Goal: Task Accomplishment & Management: Complete application form

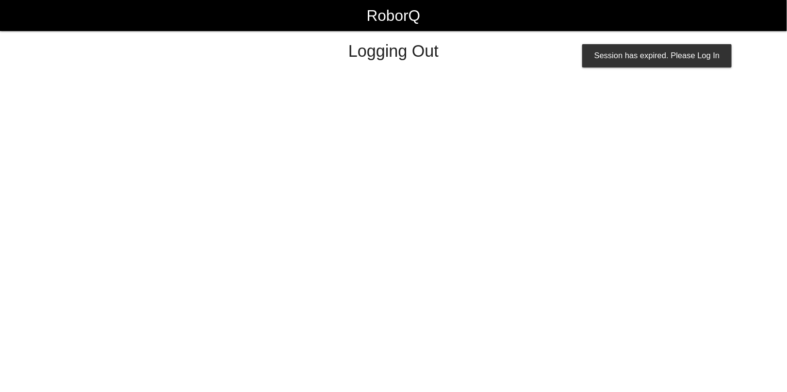
select select "Admin"
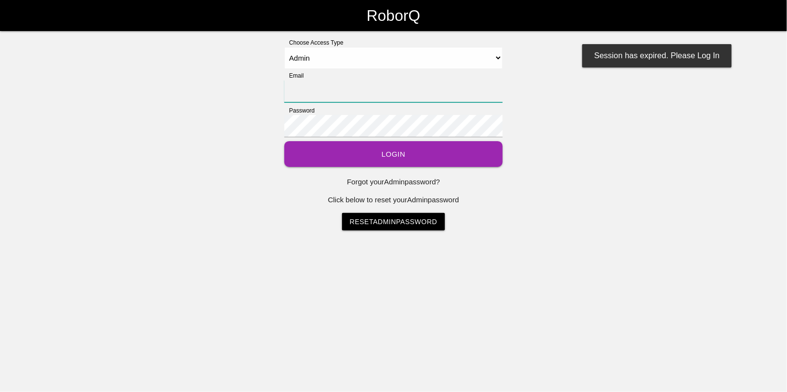
type input "[EMAIL_ADDRESS][DOMAIN_NAME]"
click at [384, 159] on button "Login" at bounding box center [393, 154] width 218 height 26
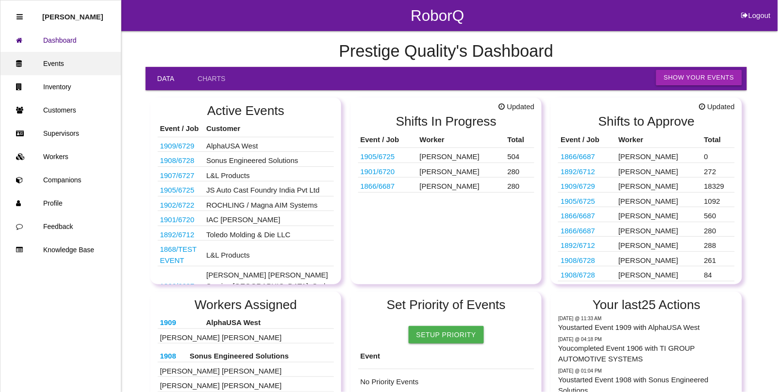
click at [59, 62] on link "Events" at bounding box center [60, 63] width 120 height 23
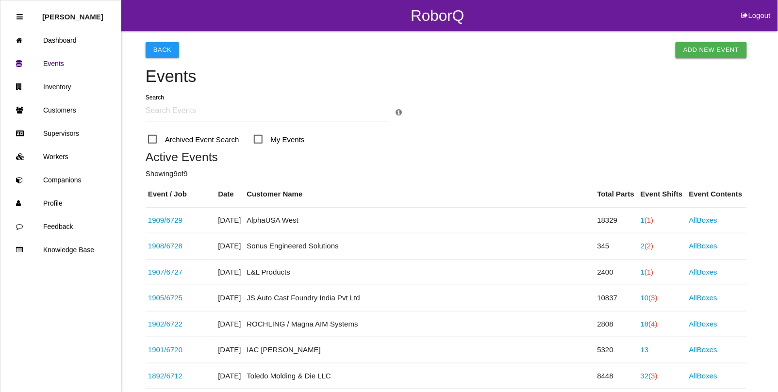
click at [709, 50] on link "Add New Event" at bounding box center [711, 50] width 71 height 16
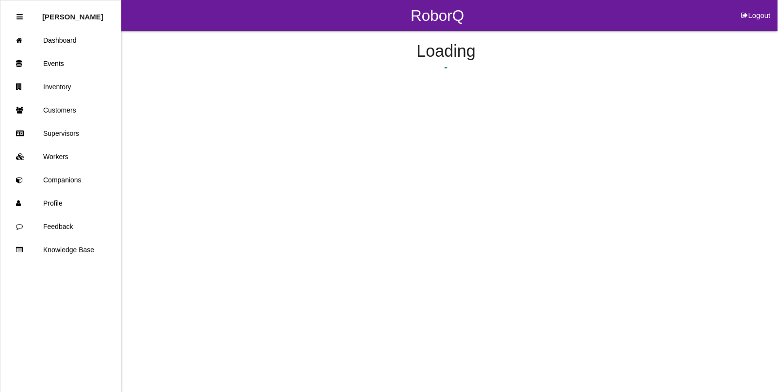
select select "notRequired"
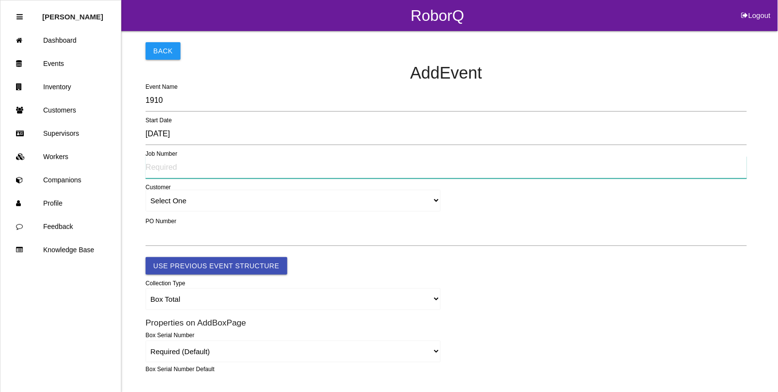
click at [161, 166] on input "text" at bounding box center [446, 167] width 601 height 22
type input "6730"
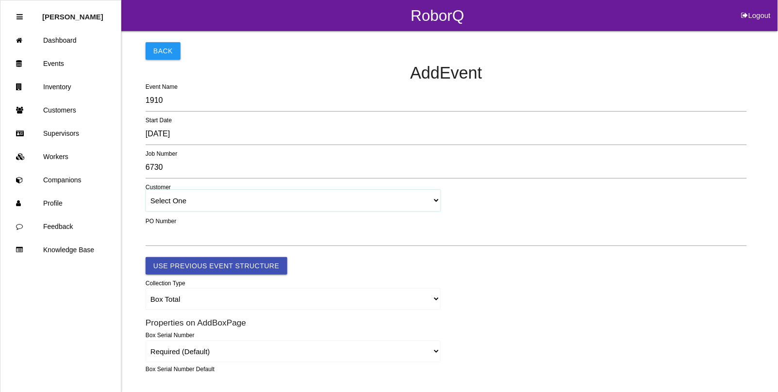
click at [187, 199] on select "Select One [PERSON_NAME] & Co., Inc. [PERSON_NAME] Canada (ARaymond Manufacturi…" at bounding box center [293, 201] width 295 height 22
select select "62d69da813fd5700192d18f4"
click at [146, 190] on select "Select One [PERSON_NAME] & Co., Inc. [PERSON_NAME] Canada (ARaymond Manufacturi…" at bounding box center [293, 201] width 295 height 22
select select "62d69da813fd5700192d18f4"
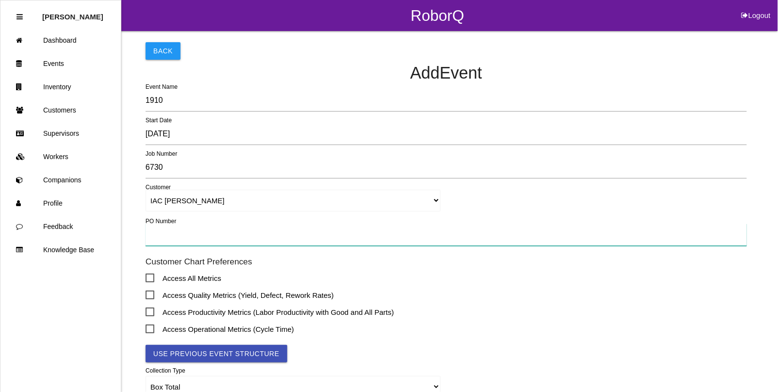
click at [159, 230] on input "text" at bounding box center [446, 235] width 601 height 22
type input "TBD"
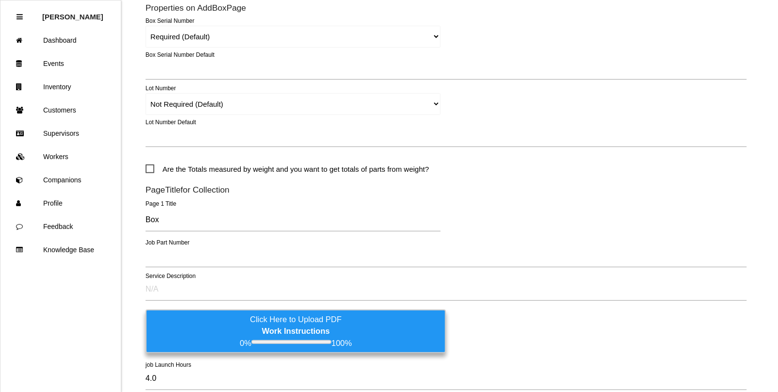
scroll to position [425, 0]
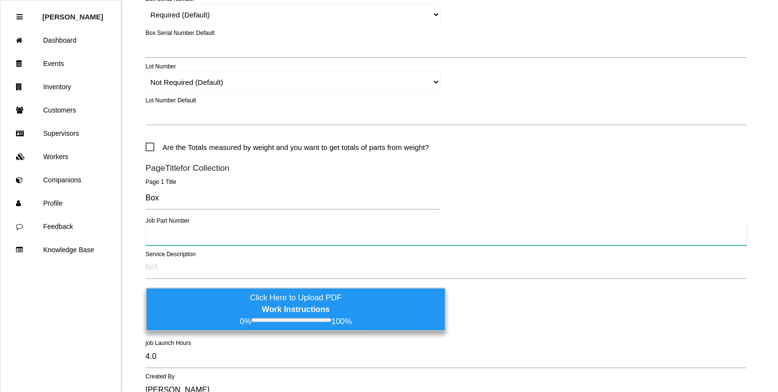
click at [162, 241] on input "text" at bounding box center [446, 234] width 601 height 22
type input "8203J2B"
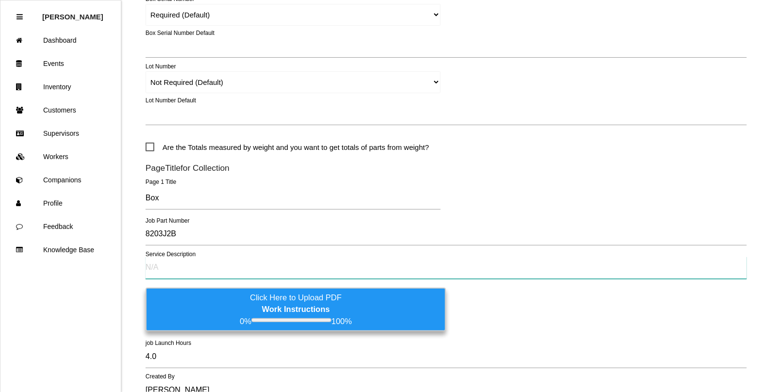
click at [164, 270] on input "text" at bounding box center [446, 268] width 601 height 22
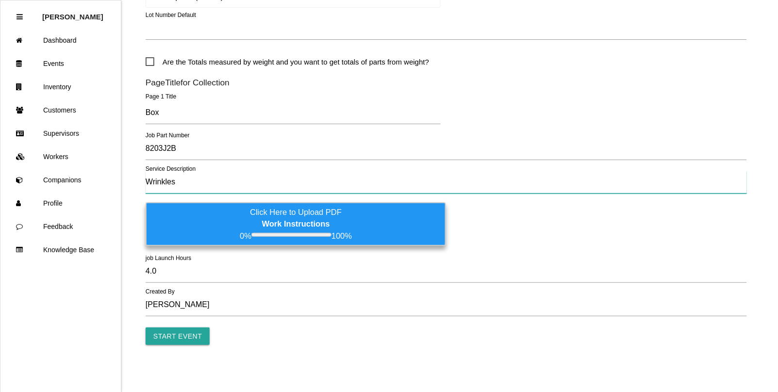
scroll to position [511, 0]
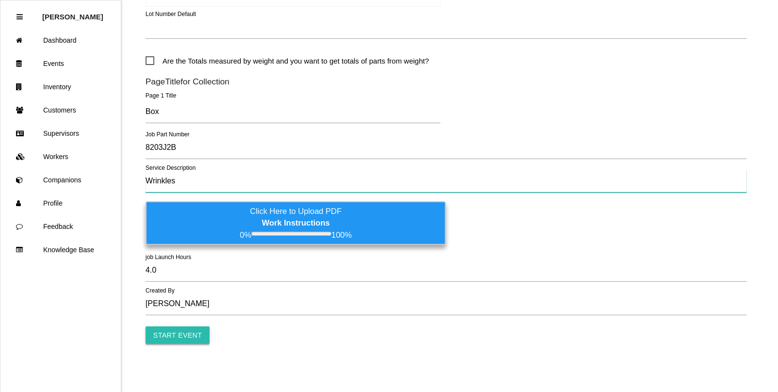
type input "Wrinkles"
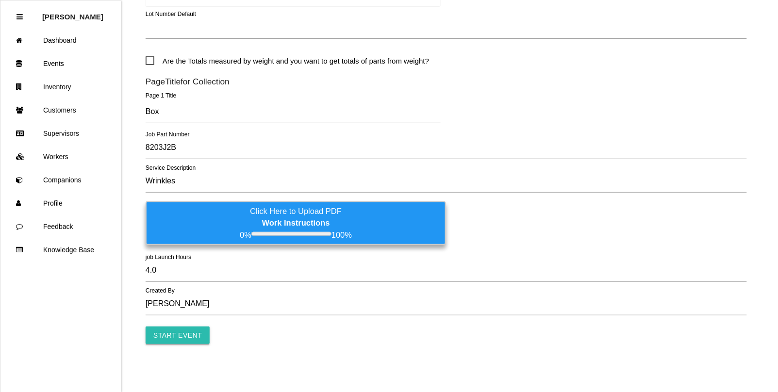
click at [166, 333] on input "Start Event" at bounding box center [178, 335] width 64 height 17
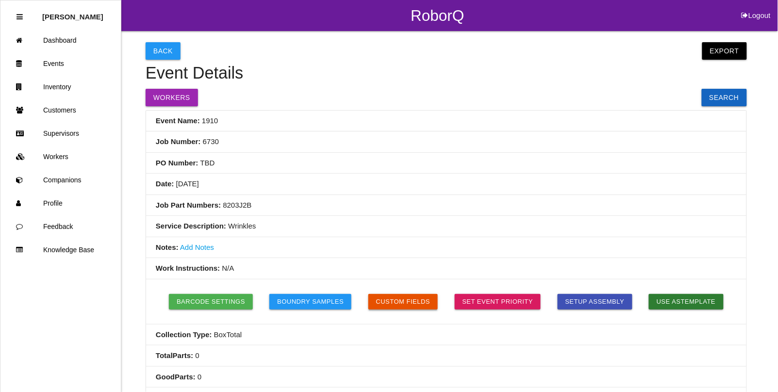
click at [413, 299] on button "Custom Fields" at bounding box center [403, 302] width 70 height 16
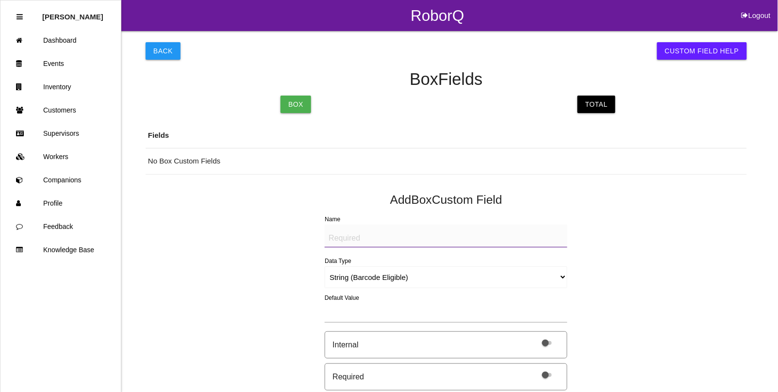
click at [379, 241] on textarea "Name" at bounding box center [446, 236] width 243 height 23
type textarea "Mfg Date"
click at [348, 274] on select "String (Barcode Eligible) Number Instructions True/False Select One of Many Sel…" at bounding box center [446, 277] width 243 height 22
select select "date"
click at [325, 266] on select "String (Barcode Eligible) Number Instructions True/False Select One of Many Sel…" at bounding box center [446, 277] width 243 height 22
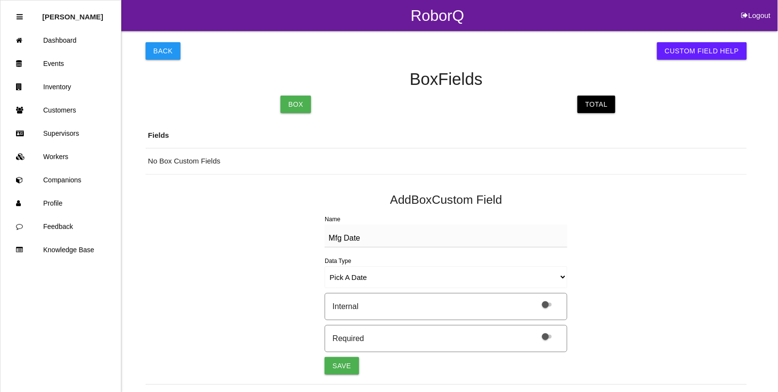
click at [548, 338] on span at bounding box center [547, 337] width 10 height 4
click at [534, 331] on input "checkbox" at bounding box center [534, 331] width 0 height 0
click at [345, 365] on button "Save" at bounding box center [342, 365] width 34 height 17
select select "string"
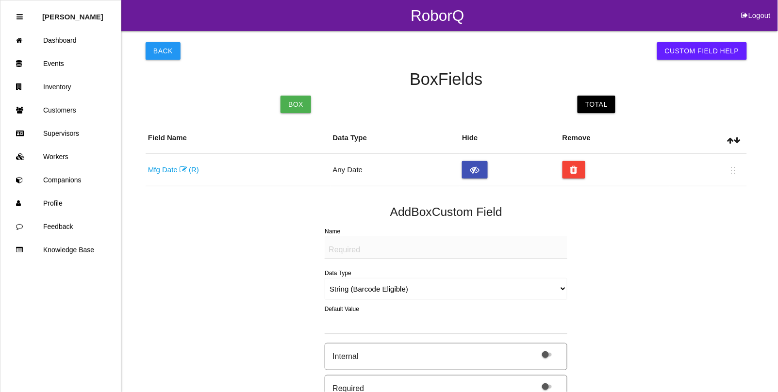
click at [342, 248] on textarea "Name" at bounding box center [446, 247] width 243 height 23
type textarea "W"
type textarea "Quantity"
click at [333, 292] on select "String (Barcode Eligible) Number Instructions True/False Select One of Many Sel…" at bounding box center [446, 289] width 243 height 22
select select "number"
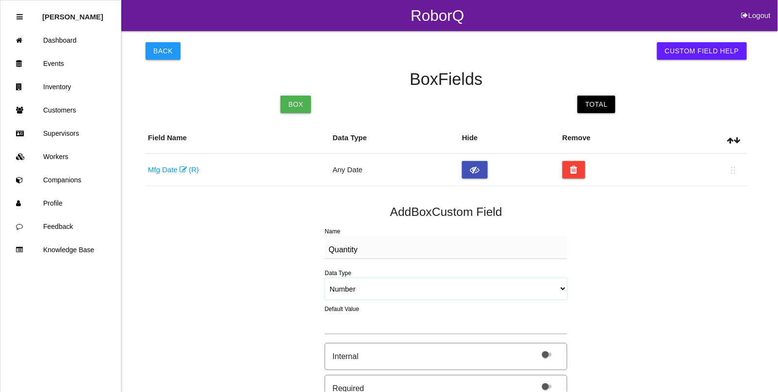
click at [325, 278] on select "String (Barcode Eligible) Number Instructions True/False Select One of Many Sel…" at bounding box center [446, 289] width 243 height 22
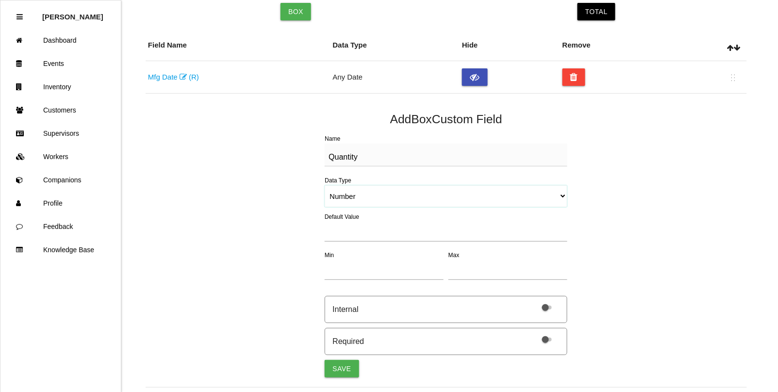
scroll to position [121, 0]
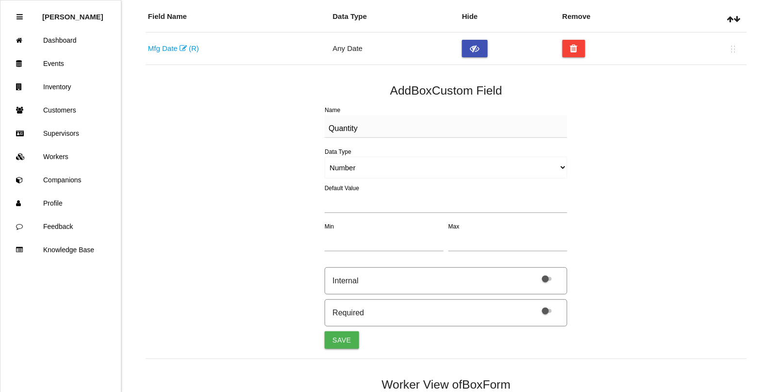
click at [549, 313] on span at bounding box center [547, 311] width 10 height 4
click at [534, 305] on input "checkbox" at bounding box center [534, 305] width 0 height 0
click at [345, 340] on button "Save" at bounding box center [342, 339] width 34 height 17
select select "string"
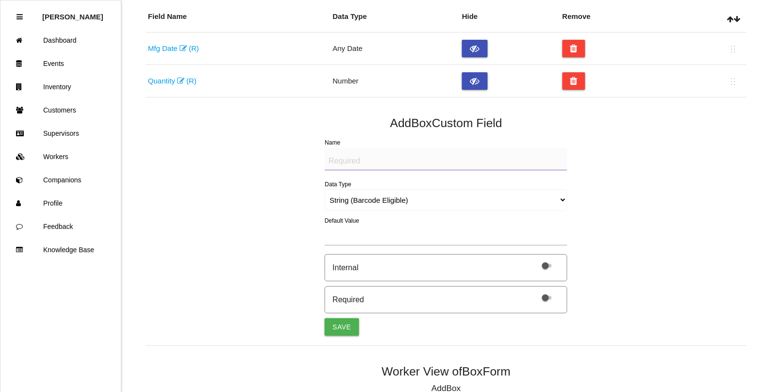
click at [341, 158] on textarea "Name" at bounding box center [446, 159] width 243 height 23
type textarea "LABEL (IMAGE)"
click at [347, 203] on select "String (Barcode Eligible) Number Instructions True/False Select One of Many Sel…" at bounding box center [446, 200] width 243 height 22
select select "imageCF"
click at [325, 189] on select "String (Barcode Eligible) Number Instructions True/False Select One of Many Sel…" at bounding box center [446, 200] width 243 height 22
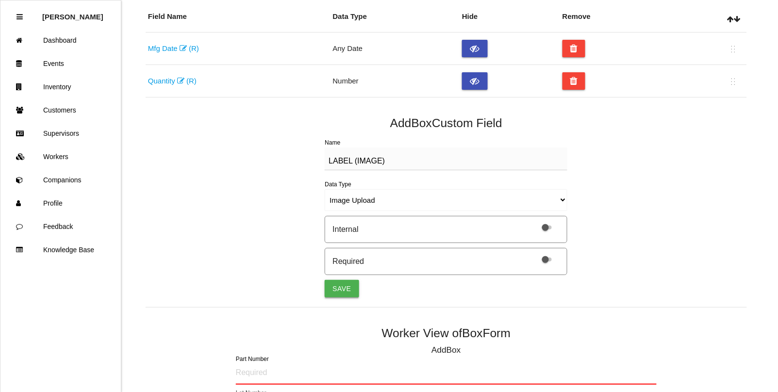
click at [340, 287] on button "Save" at bounding box center [342, 288] width 34 height 17
select select "string"
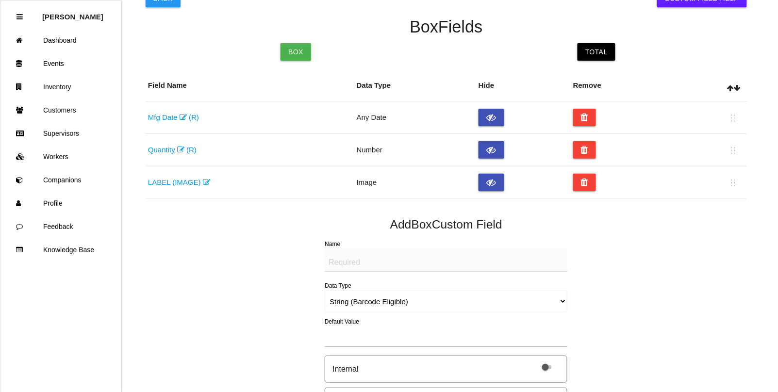
scroll to position [0, 0]
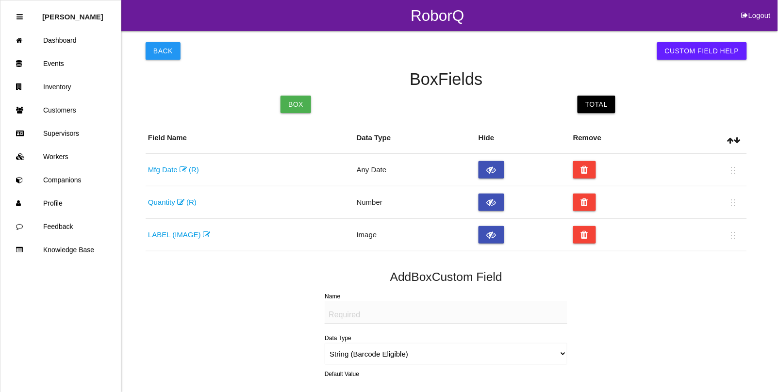
click at [602, 103] on link "Total" at bounding box center [597, 104] width 38 height 17
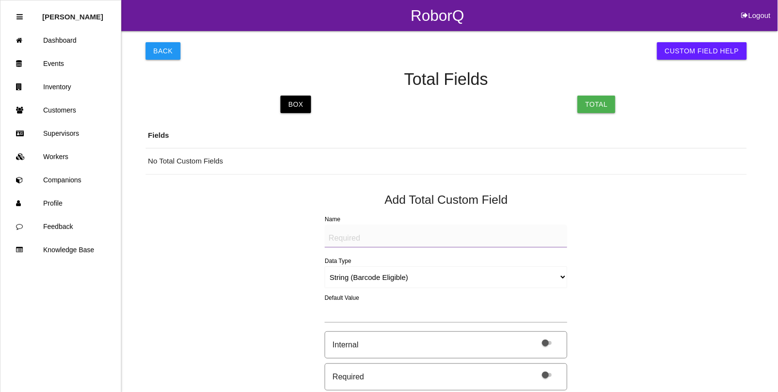
click at [370, 234] on textarea "Name" at bounding box center [446, 236] width 243 height 23
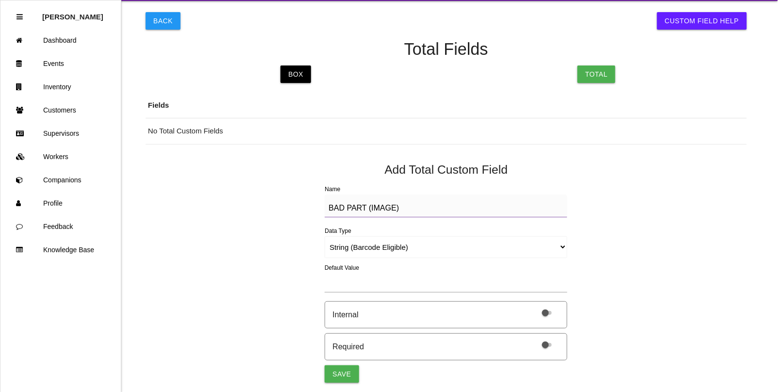
scroll to position [61, 0]
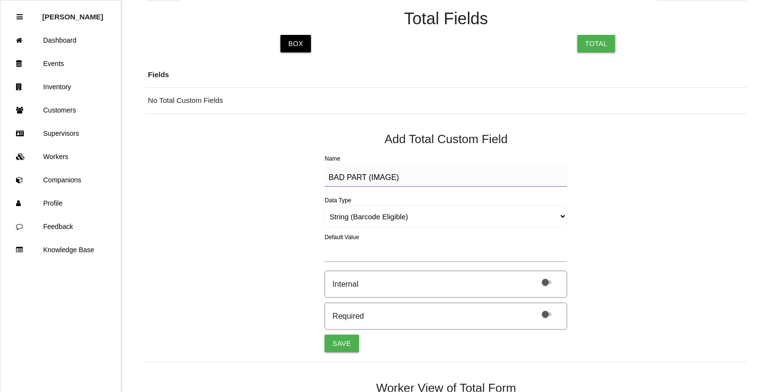
type textarea "BAD PART (IMAGE)"
click at [348, 215] on select "String (Barcode Eligible) Number Instructions True/False Select One of Many Sel…" at bounding box center [446, 217] width 243 height 22
select select "imageCF"
click at [325, 206] on select "String (Barcode Eligible) Number Instructions True/False Select One of Many Sel…" at bounding box center [446, 217] width 243 height 22
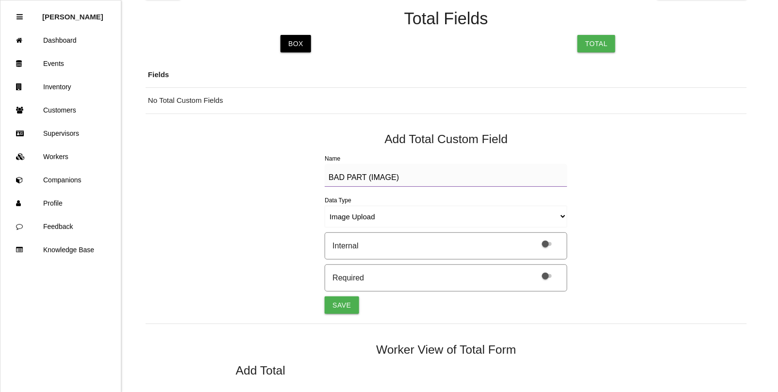
drag, startPoint x: 404, startPoint y: 174, endPoint x: 187, endPoint y: 152, distance: 218.0
click at [187, 152] on div "Back Custom Field Help Total Fields Box Total Fields No Total Custom Fields Add…" at bounding box center [446, 297] width 601 height 655
click at [343, 304] on button "Save" at bounding box center [342, 305] width 34 height 17
select select "string"
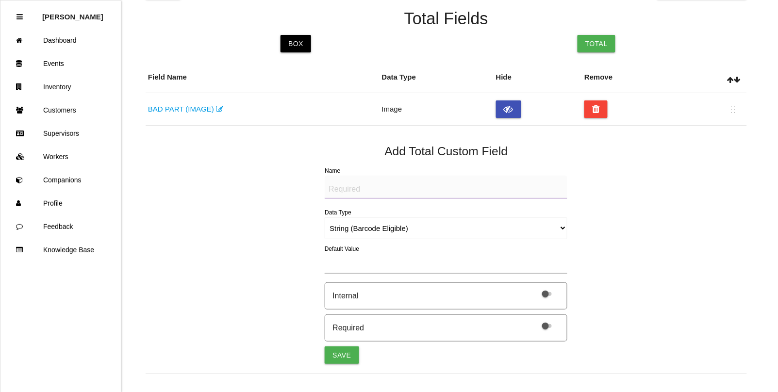
click at [350, 187] on textarea "Name" at bounding box center [446, 187] width 243 height 23
paste textarea "BAD PART (IMAGE)"
type textarea "BAD PART (IMAGE)"
click at [354, 226] on select "String (Barcode Eligible) Number Instructions True/False Select One of Many Sel…" at bounding box center [446, 228] width 243 height 22
select select "imageCF"
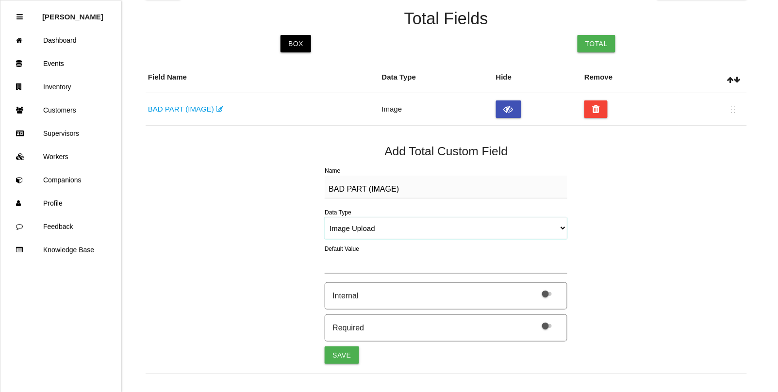
click at [325, 217] on select "String (Barcode Eligible) Number Instructions True/False Select One of Many Sel…" at bounding box center [446, 228] width 243 height 22
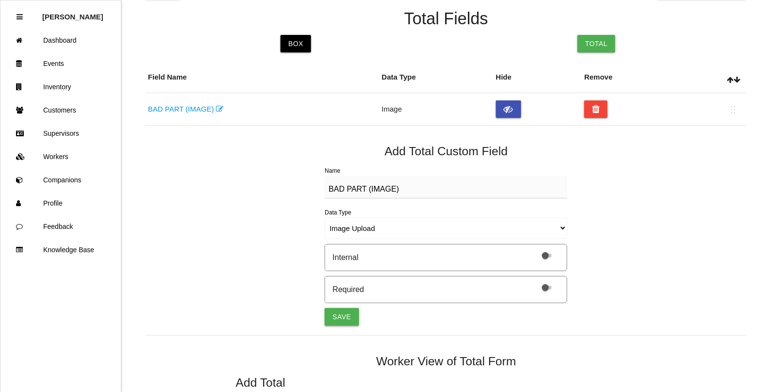
click at [336, 319] on button "Save" at bounding box center [342, 316] width 34 height 17
select select "string"
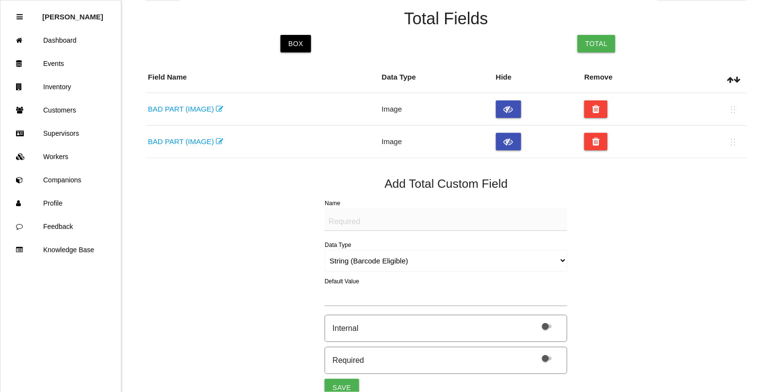
click at [338, 221] on textarea "Name" at bounding box center [446, 219] width 243 height 23
paste textarea "BAD PART (IMAGE)"
type textarea "BAD PART (IMAGE)"
click at [355, 260] on select "String (Barcode Eligible) Number Instructions True/False Select One of Many Sel…" at bounding box center [446, 261] width 243 height 22
select select "imageCF"
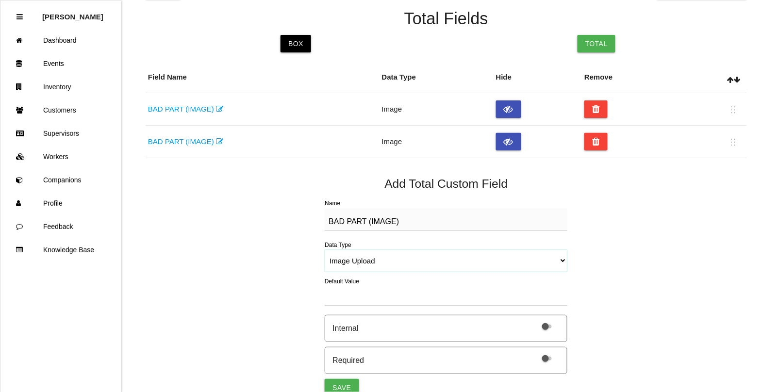
click at [325, 250] on select "String (Barcode Eligible) Number Instructions True/False Select One of Many Sel…" at bounding box center [446, 261] width 243 height 22
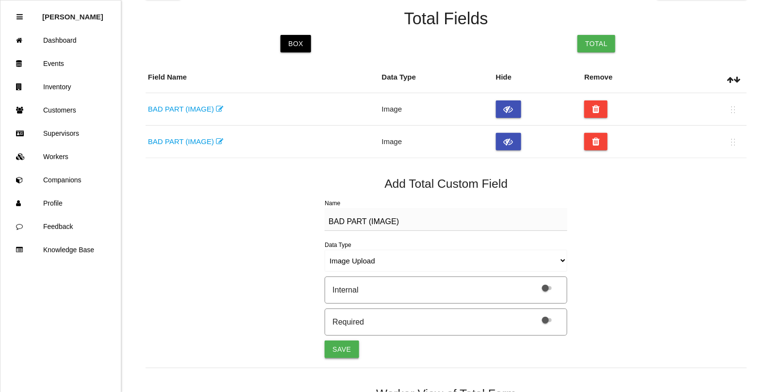
click at [342, 352] on button "Save" at bounding box center [342, 349] width 34 height 17
select select "string"
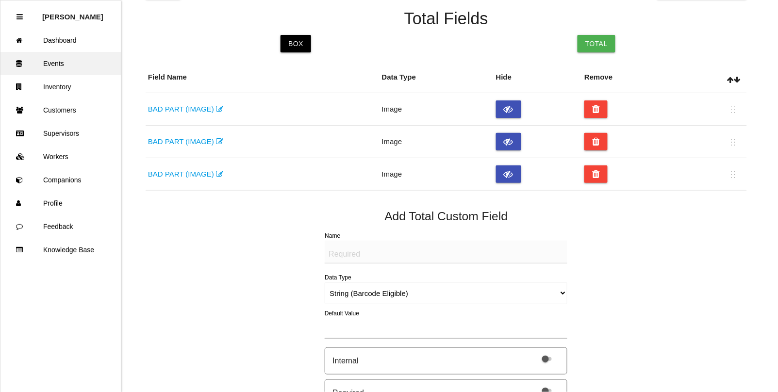
click at [52, 62] on link "Events" at bounding box center [60, 63] width 120 height 23
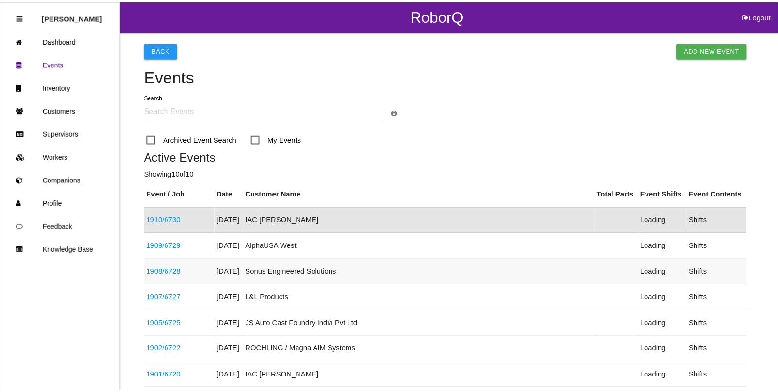
scroll to position [24, 0]
